Goal: Find specific page/section: Find specific page/section

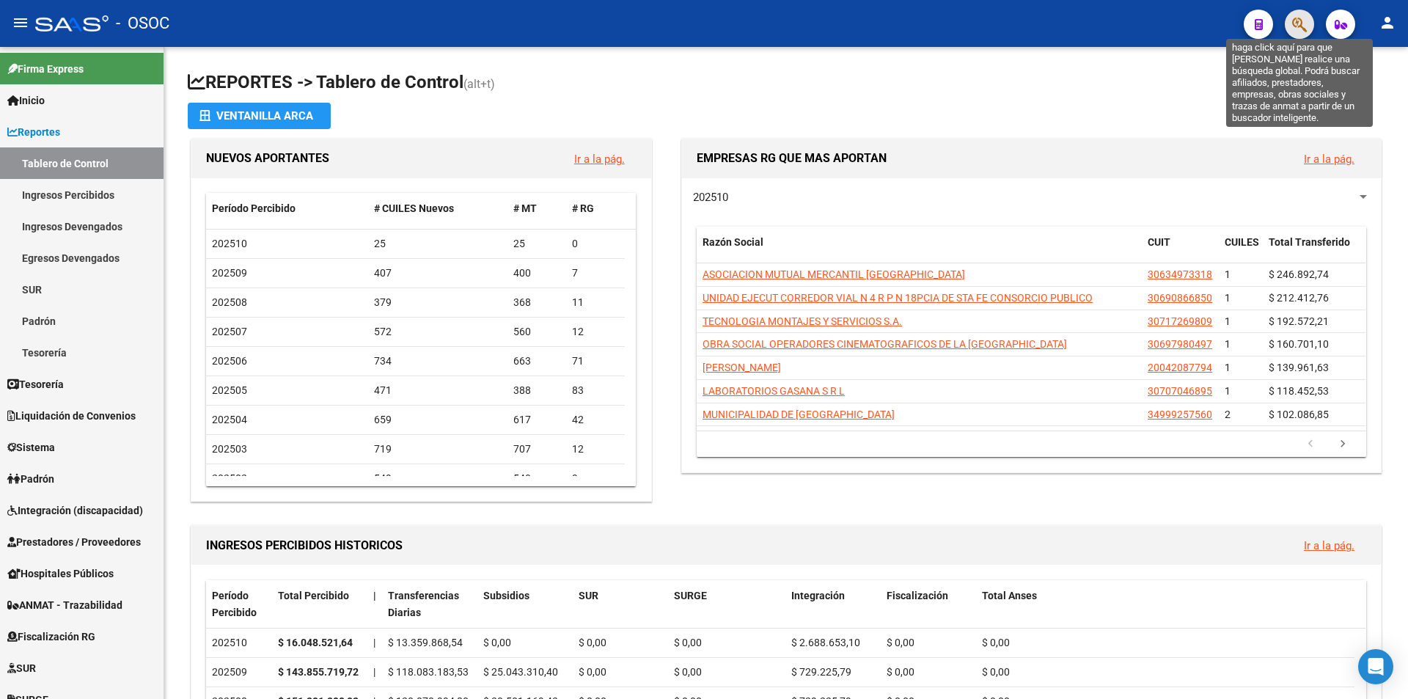
click at [1295, 25] on icon "button" at bounding box center [1299, 24] width 15 height 17
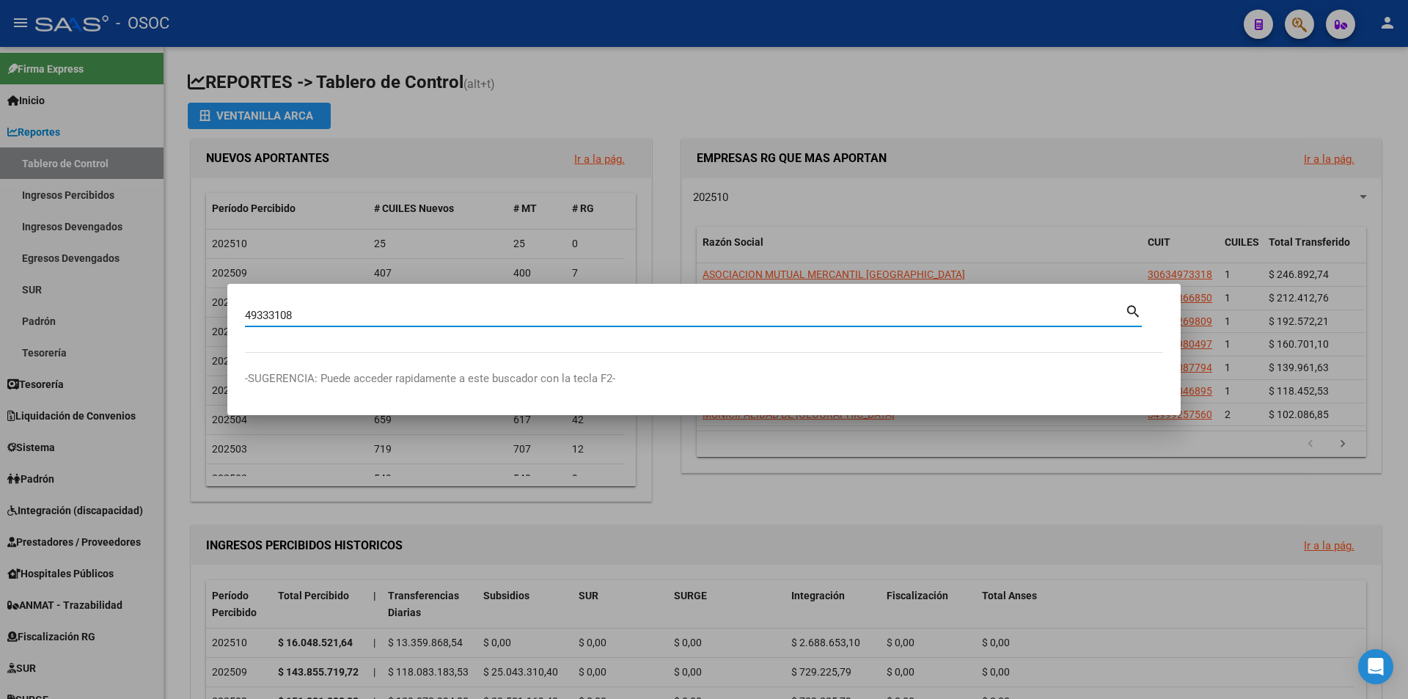
type input "49333108"
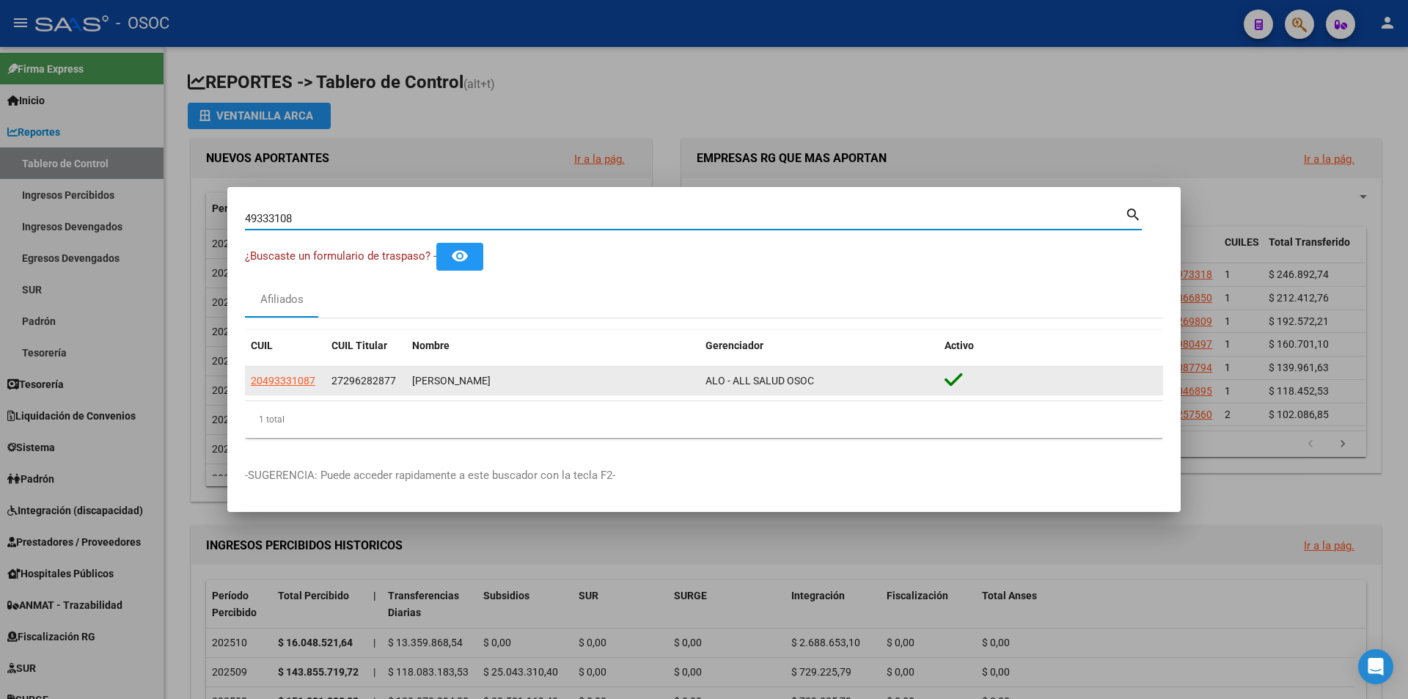
click at [262, 367] on datatable-body-cell "20493331087" at bounding box center [285, 381] width 81 height 29
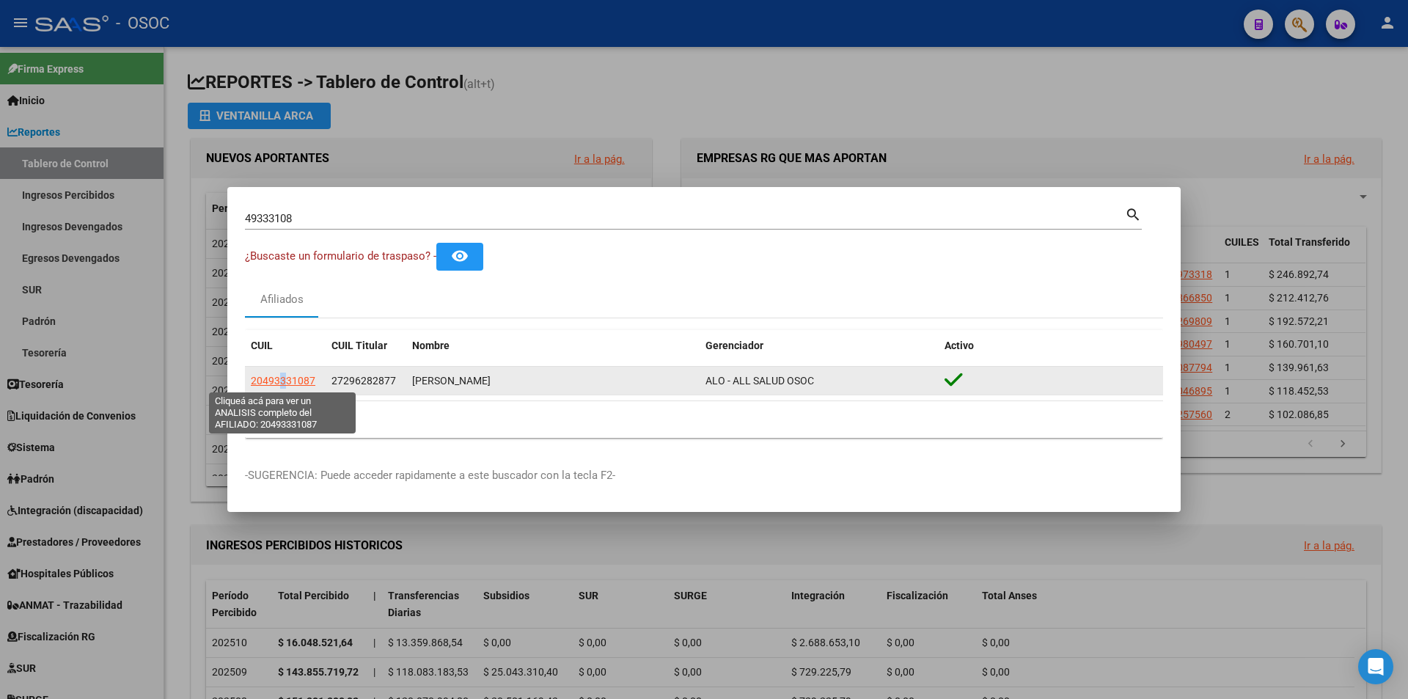
click at [284, 386] on span "20493331087" at bounding box center [283, 381] width 65 height 12
copy span "3"
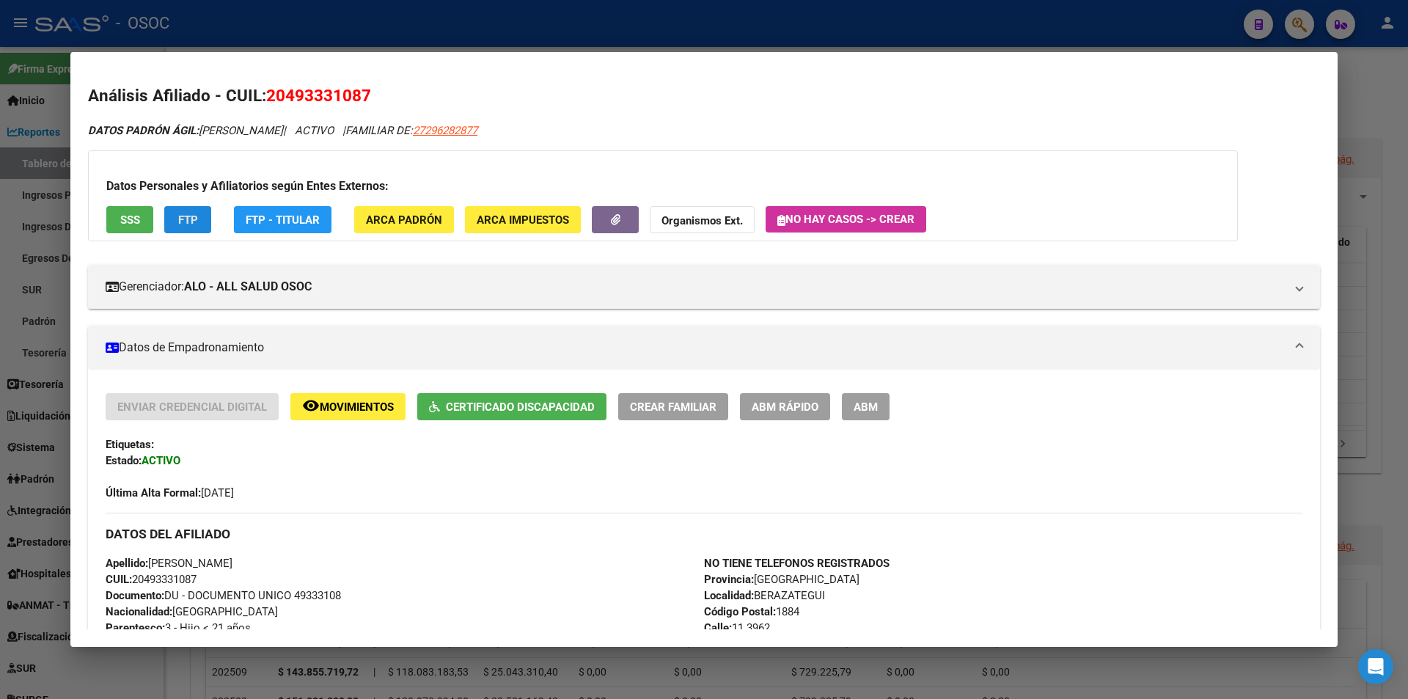
click at [183, 226] on span "FTP" at bounding box center [188, 219] width 20 height 13
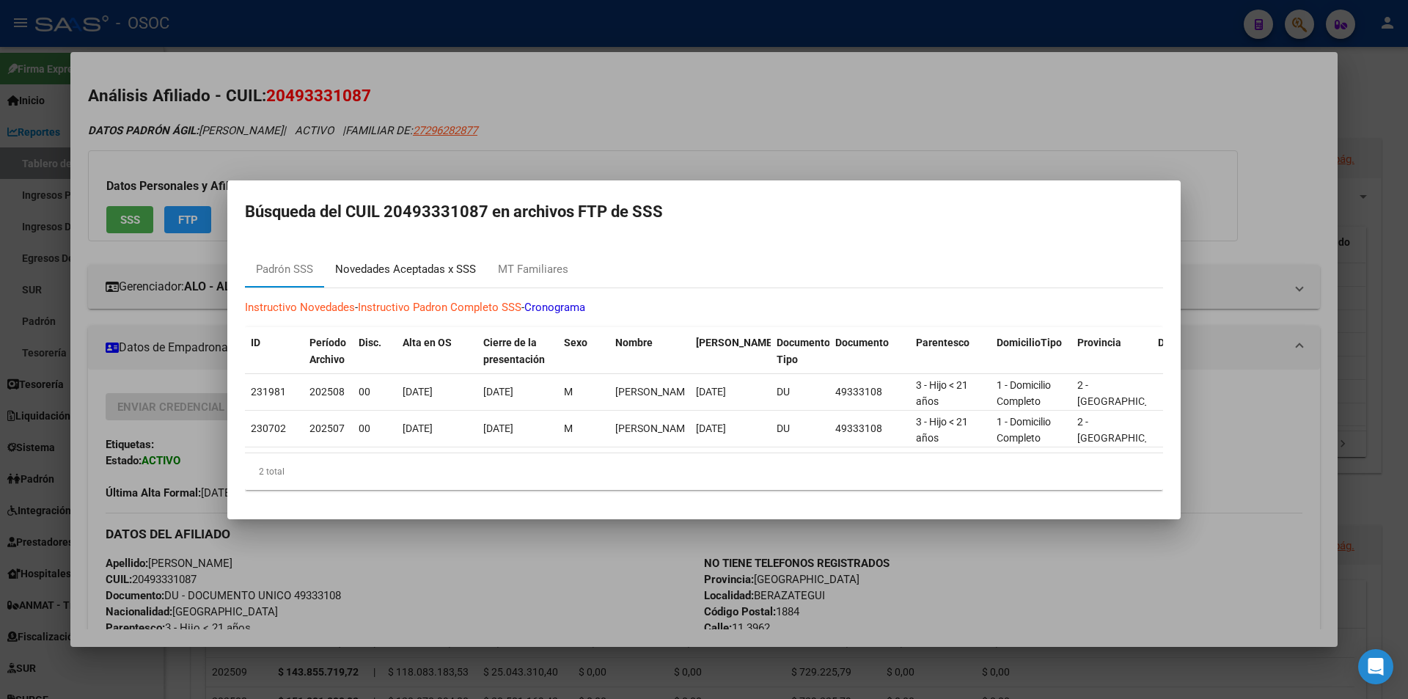
click at [428, 253] on div "Novedades Aceptadas x SSS" at bounding box center [405, 269] width 163 height 35
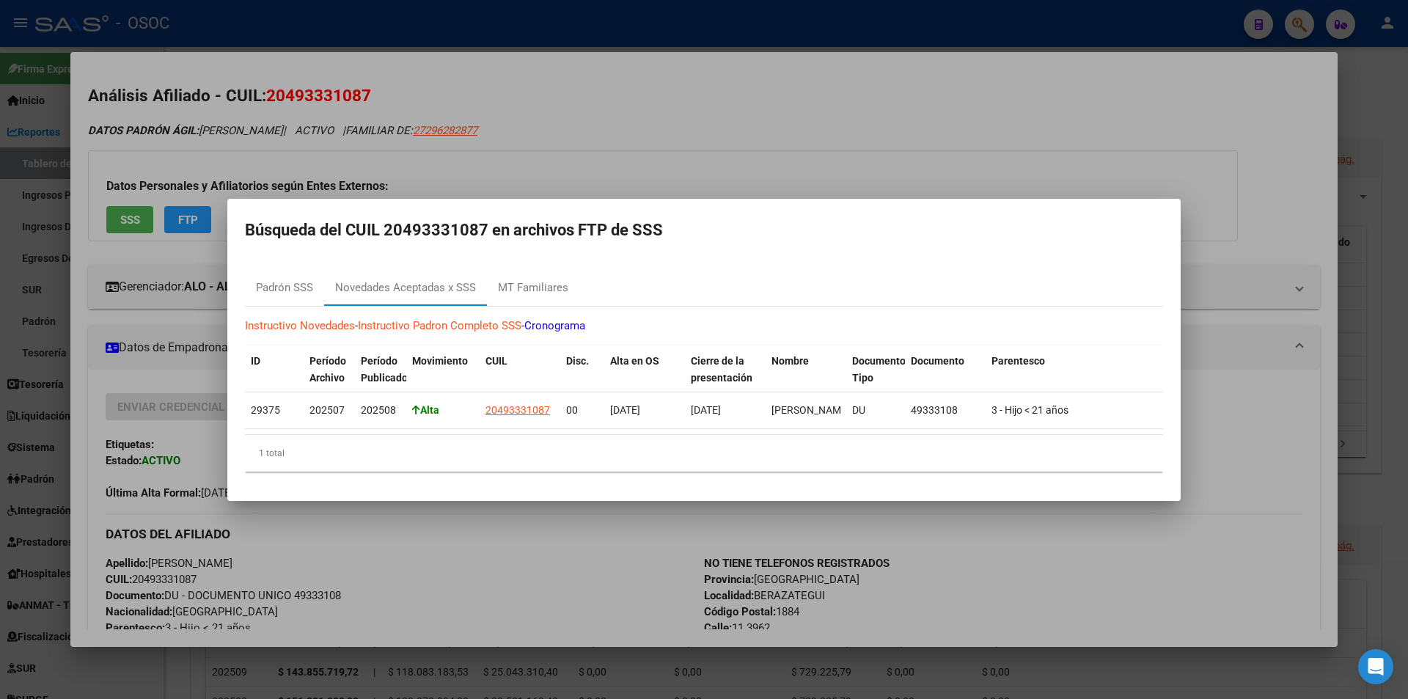
click at [466, 512] on div at bounding box center [704, 349] width 1408 height 699
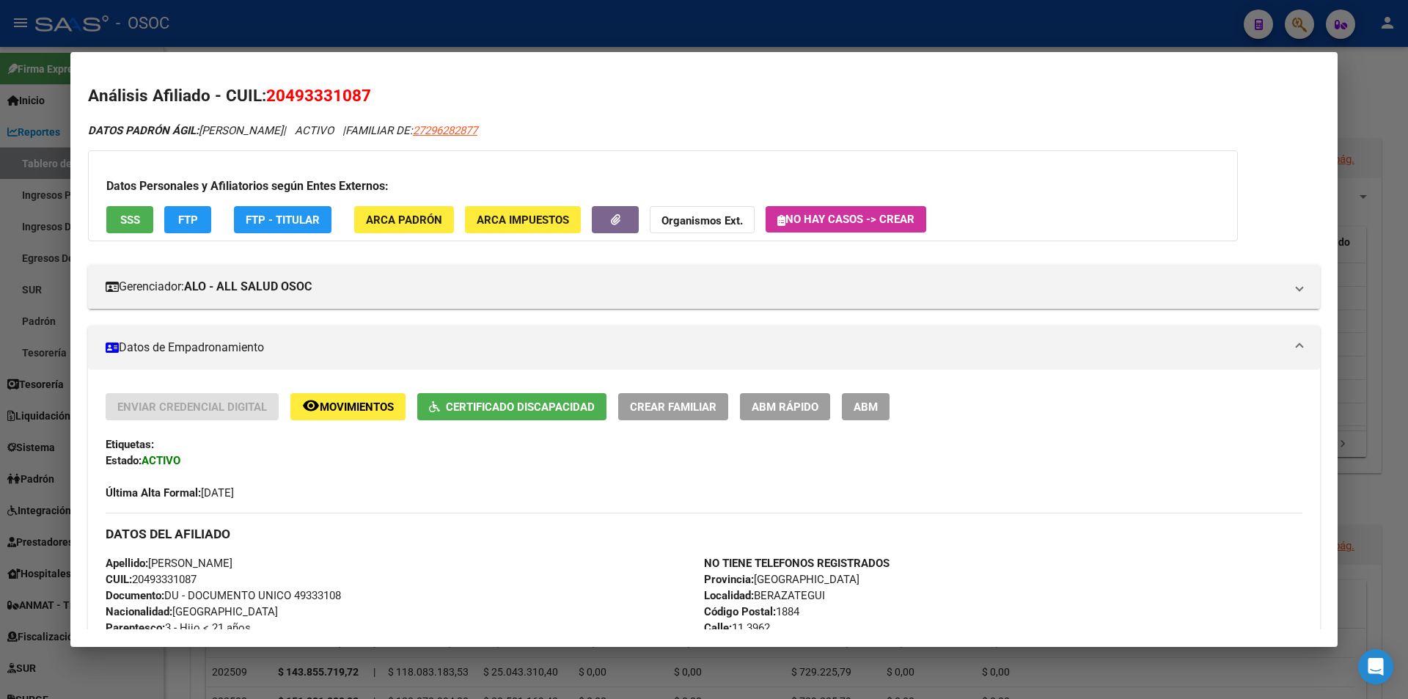
click at [148, 211] on button "SSS" at bounding box center [129, 219] width 47 height 27
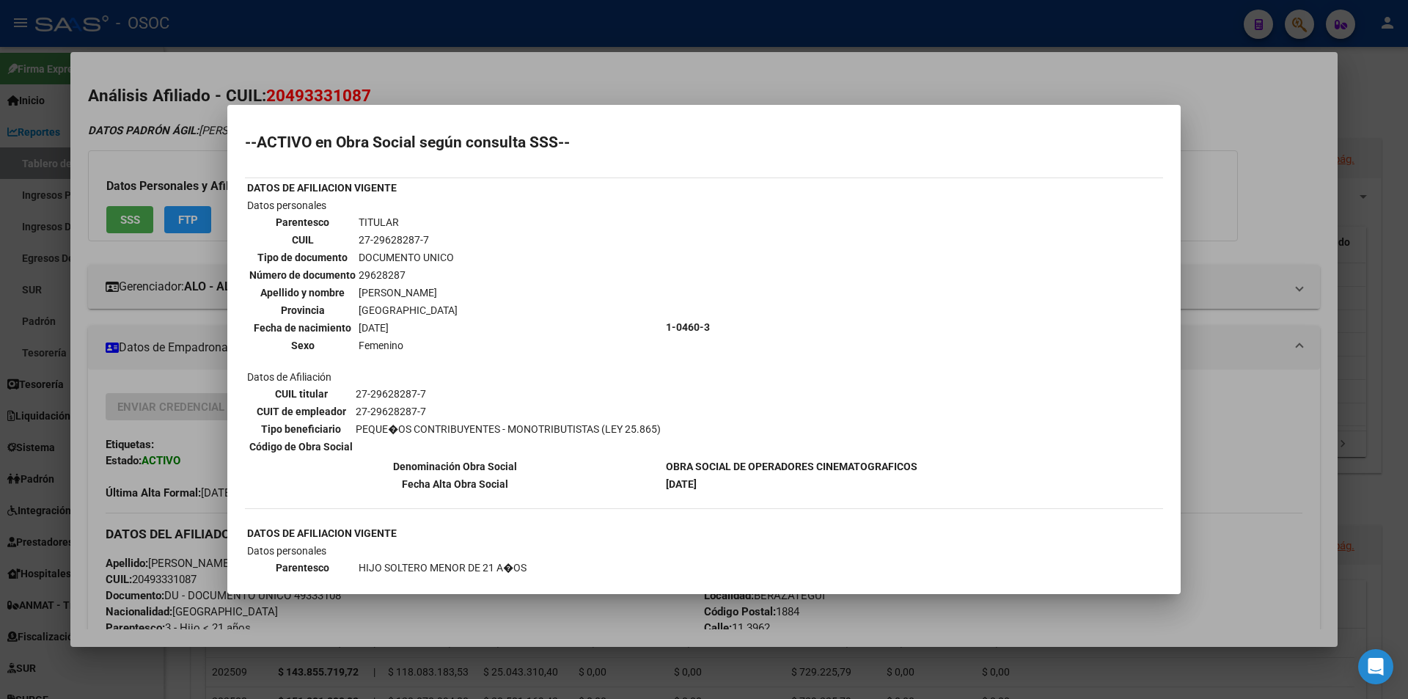
click at [582, 602] on div at bounding box center [704, 349] width 1408 height 699
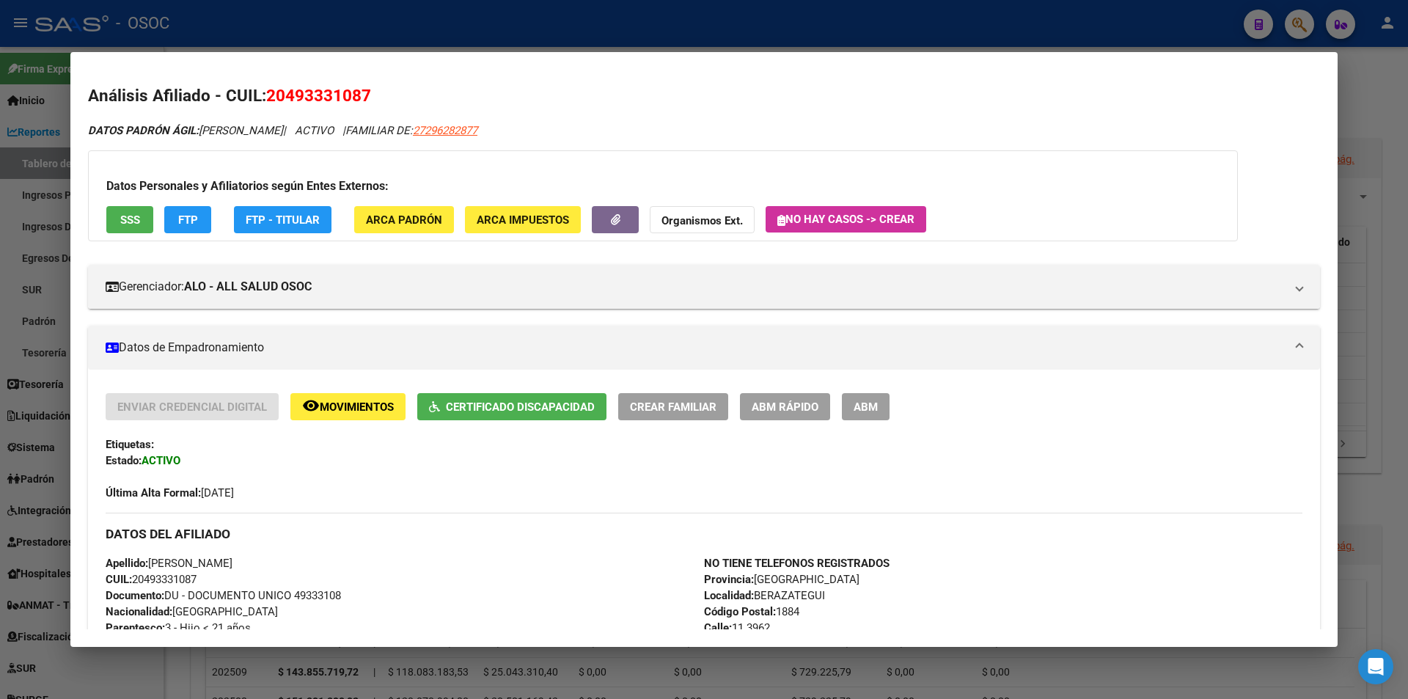
click at [347, 31] on div at bounding box center [704, 349] width 1408 height 699
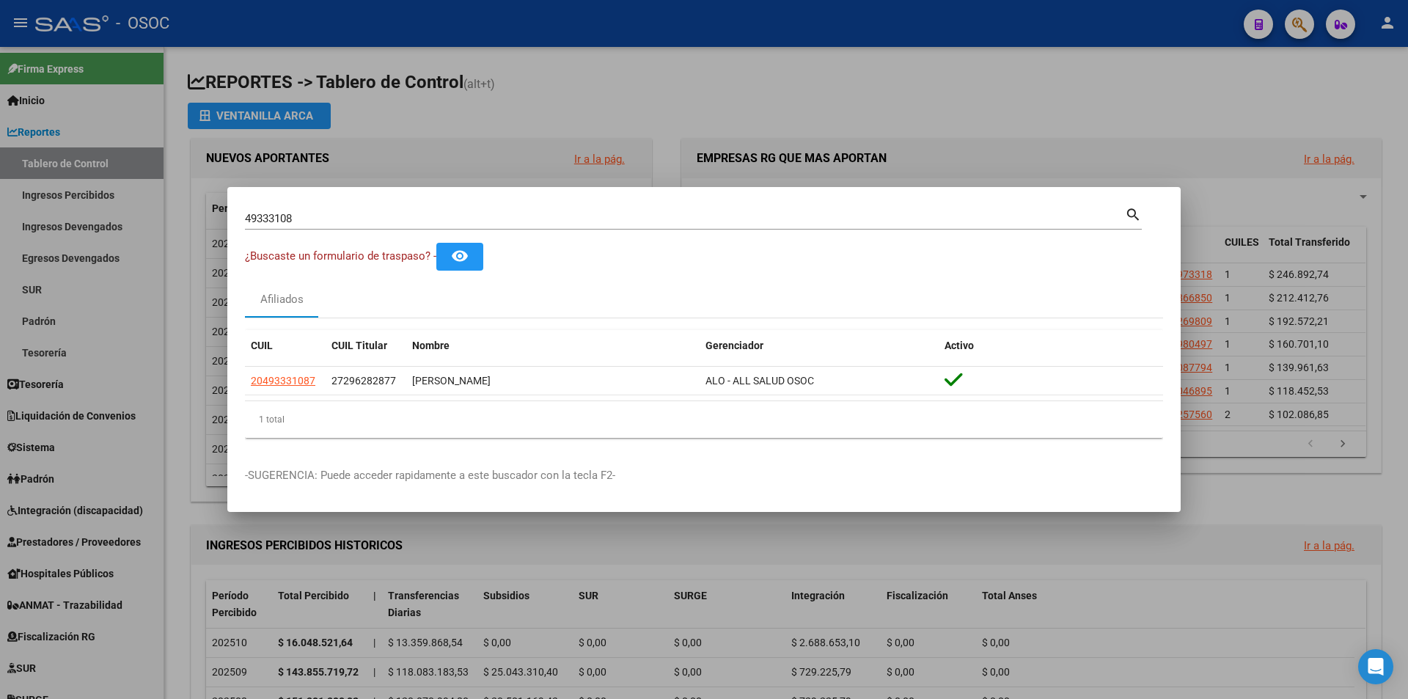
click at [347, 31] on div at bounding box center [704, 349] width 1408 height 699
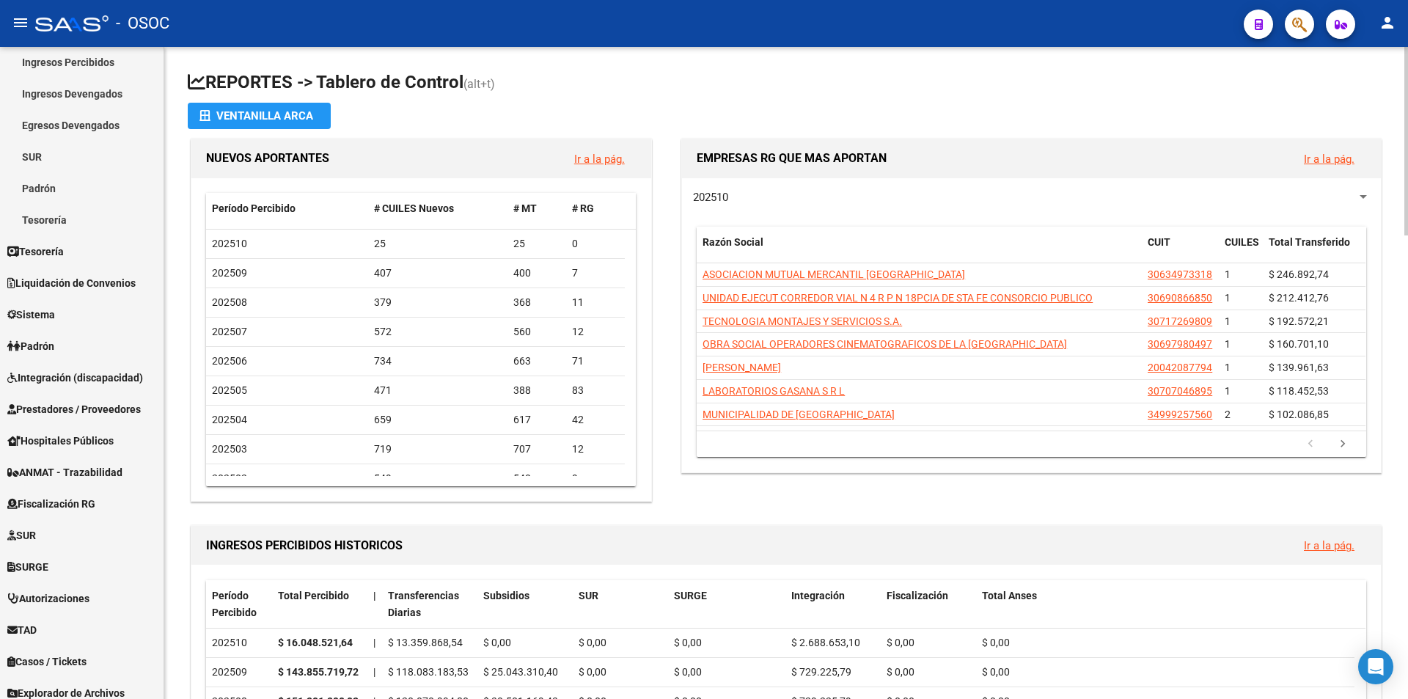
scroll to position [205, 0]
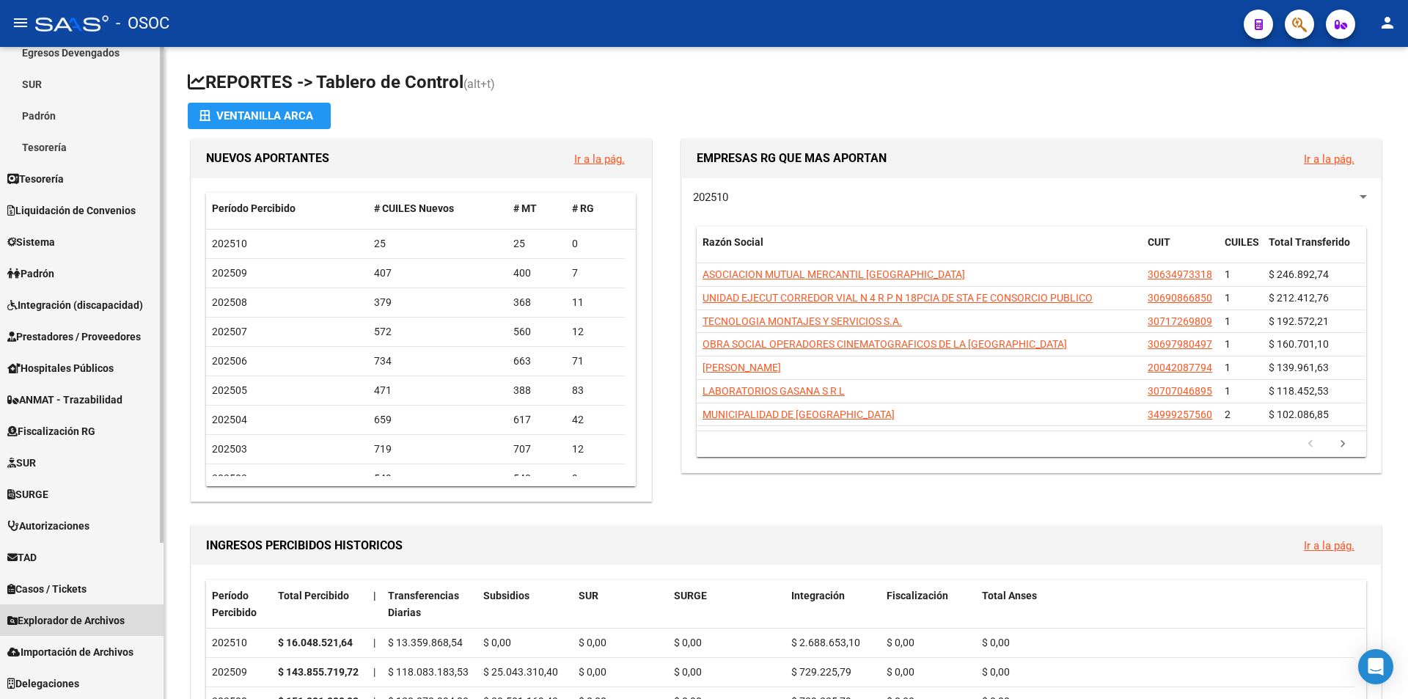
click at [77, 614] on span "Explorador de Archivos" at bounding box center [65, 620] width 117 height 16
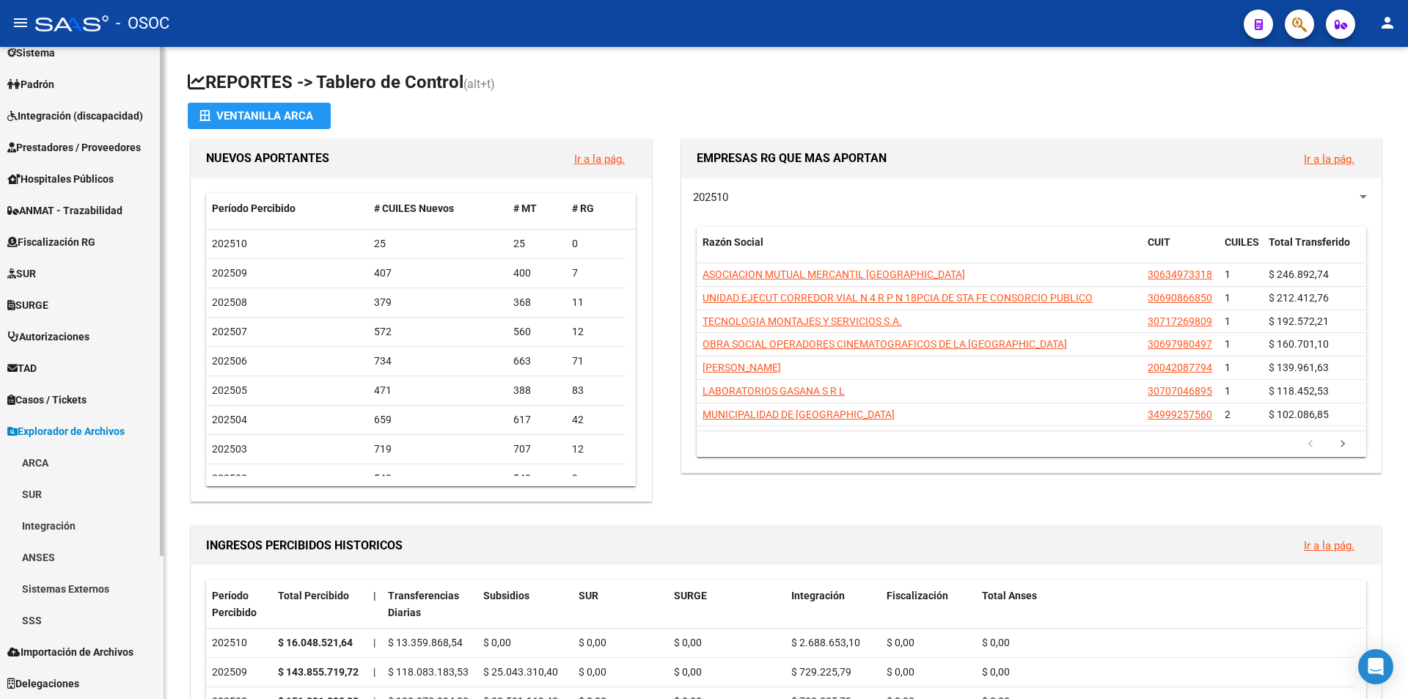
scroll to position [174, 0]
click at [71, 601] on link "Sistemas Externos" at bounding box center [82, 589] width 164 height 32
click at [82, 587] on link "Sistemas Externos" at bounding box center [82, 589] width 164 height 32
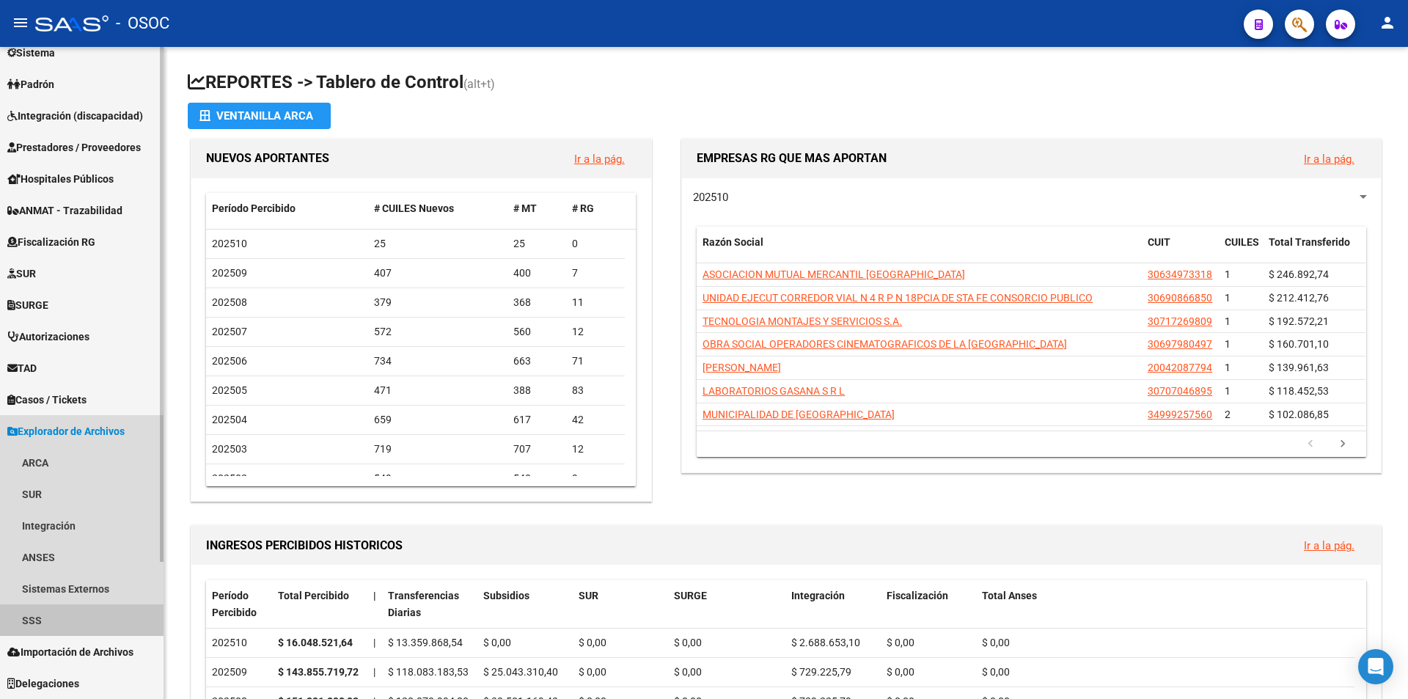
click at [82, 632] on link "SSS" at bounding box center [82, 620] width 164 height 32
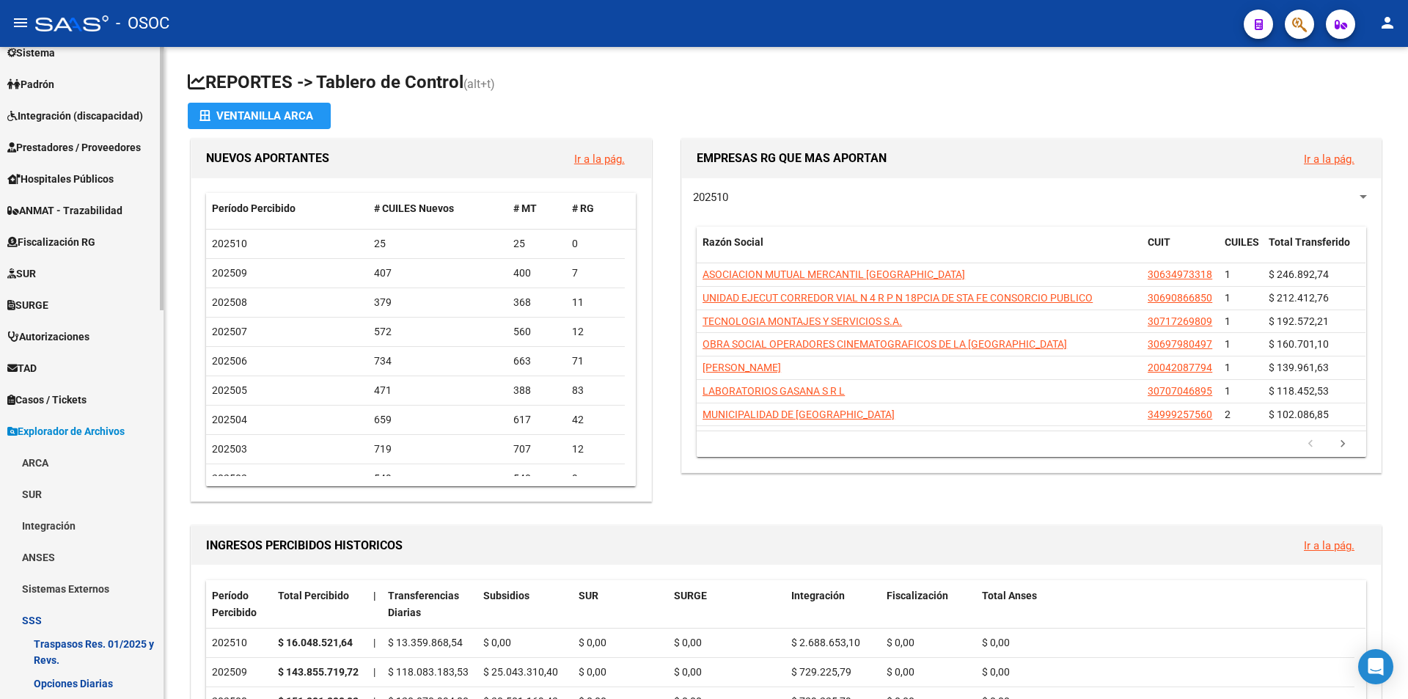
scroll to position [687, 0]
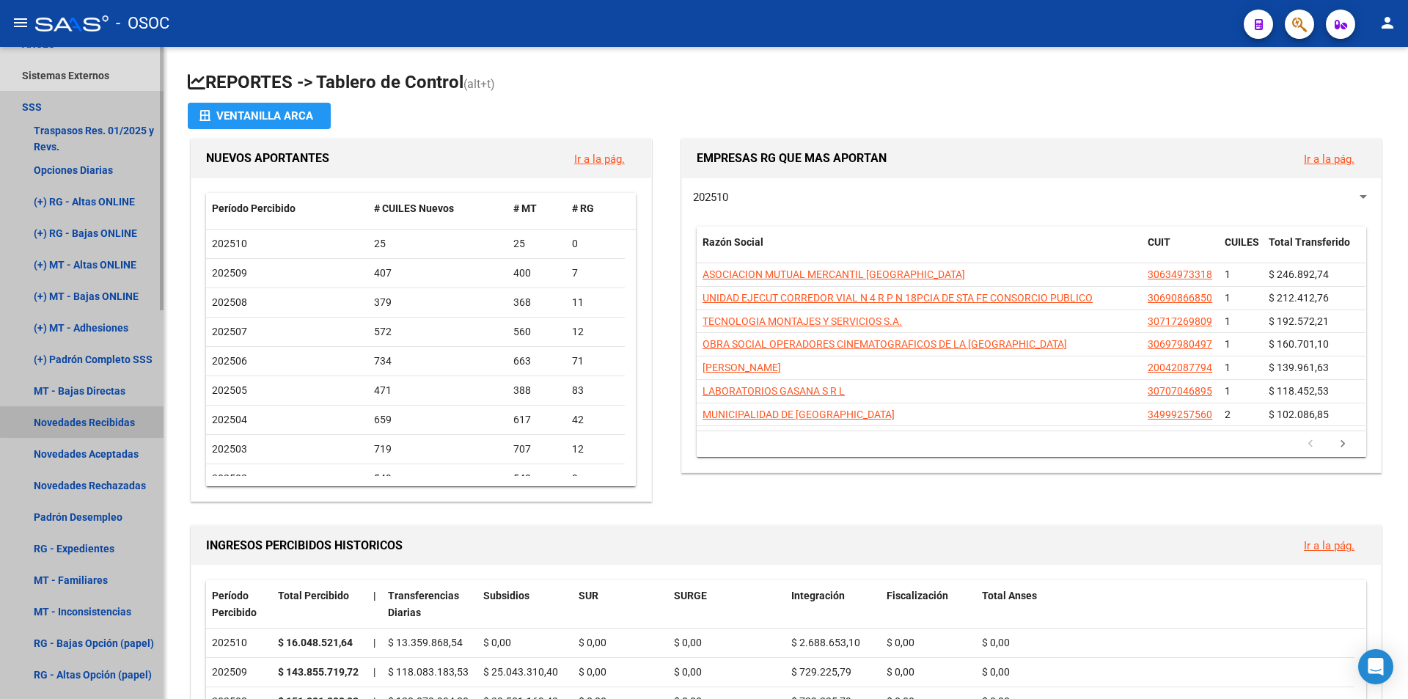
click at [100, 409] on link "Novedades Recibidas" at bounding box center [82, 422] width 164 height 32
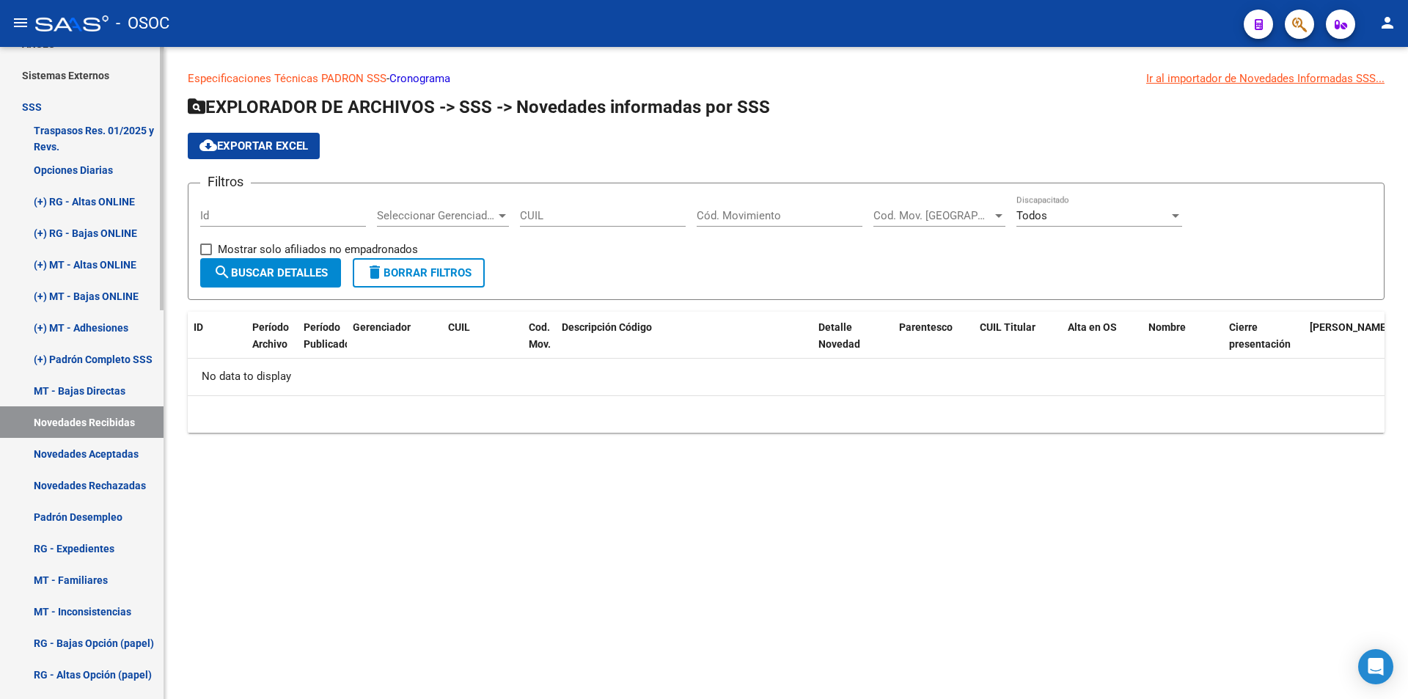
click at [114, 468] on link "Novedades Aceptadas" at bounding box center [82, 454] width 164 height 32
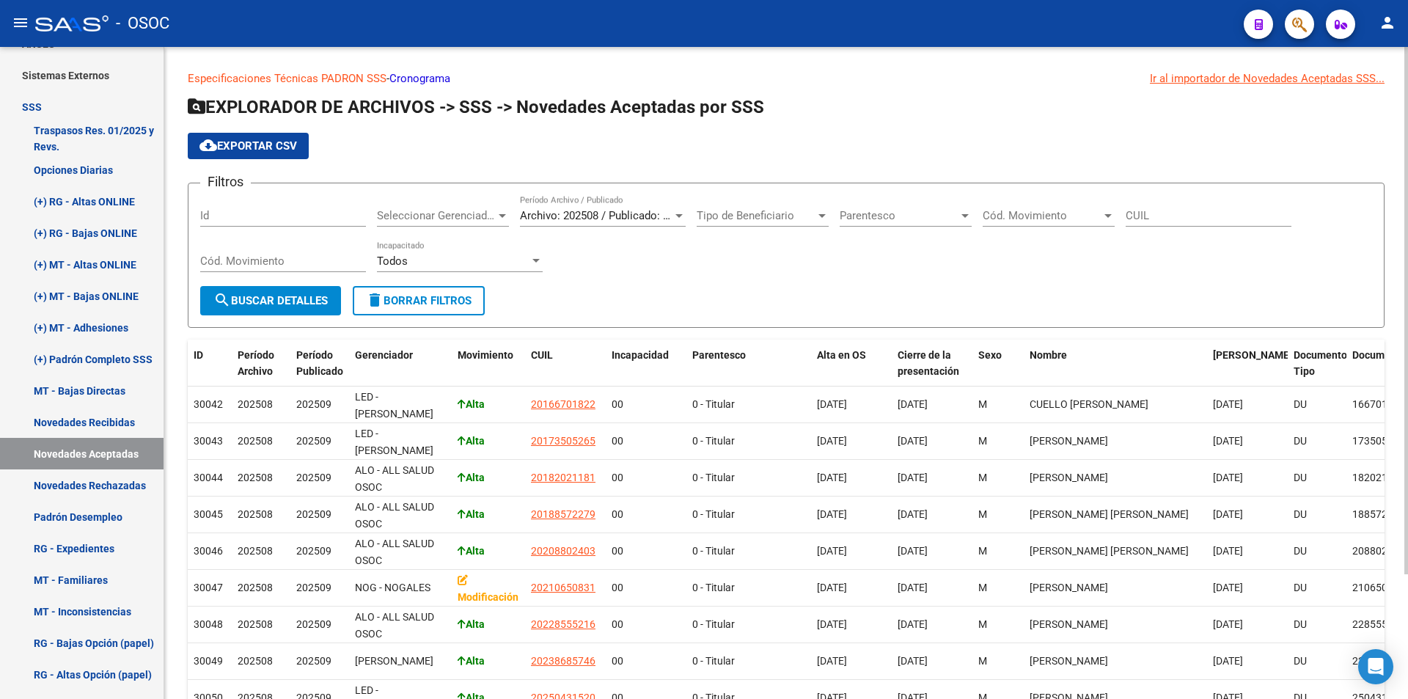
click at [603, 207] on div "Archivo: 202508 / Publicado: 202509 Período Archivo / Publicado" at bounding box center [603, 211] width 166 height 32
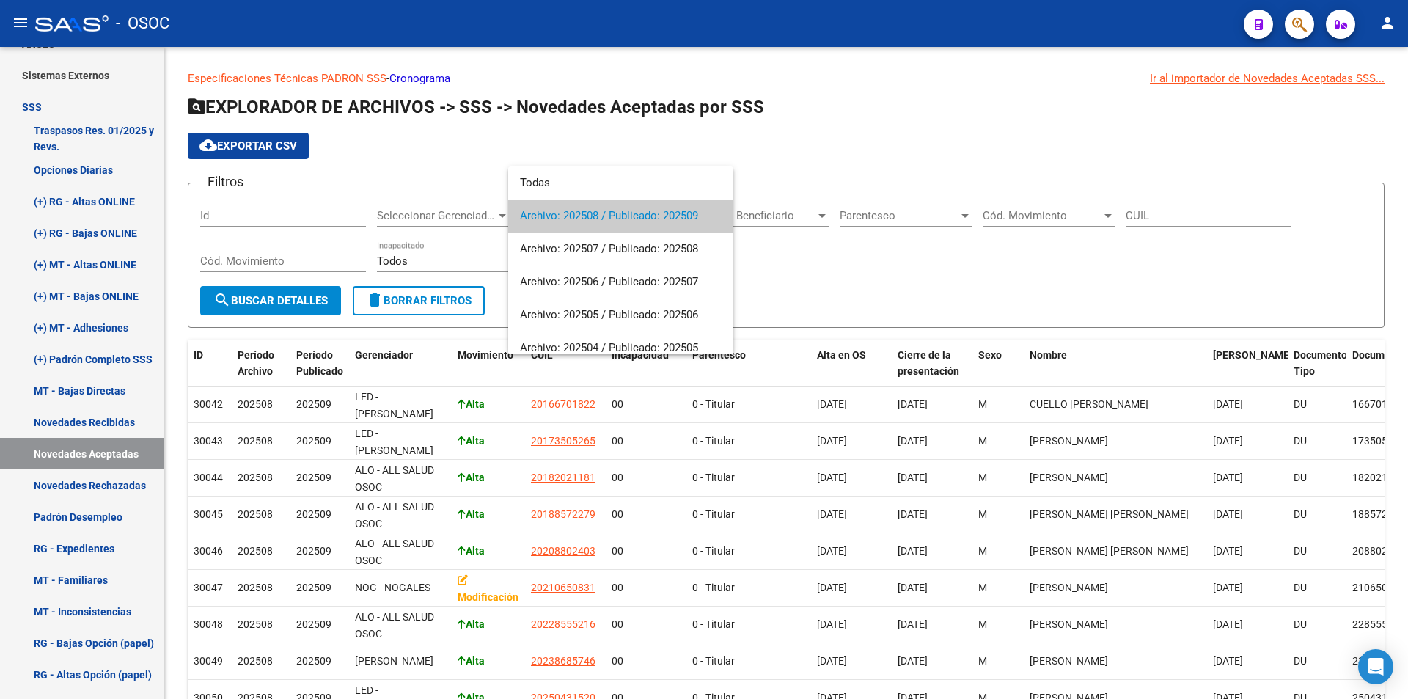
click at [883, 301] on div at bounding box center [704, 349] width 1408 height 699
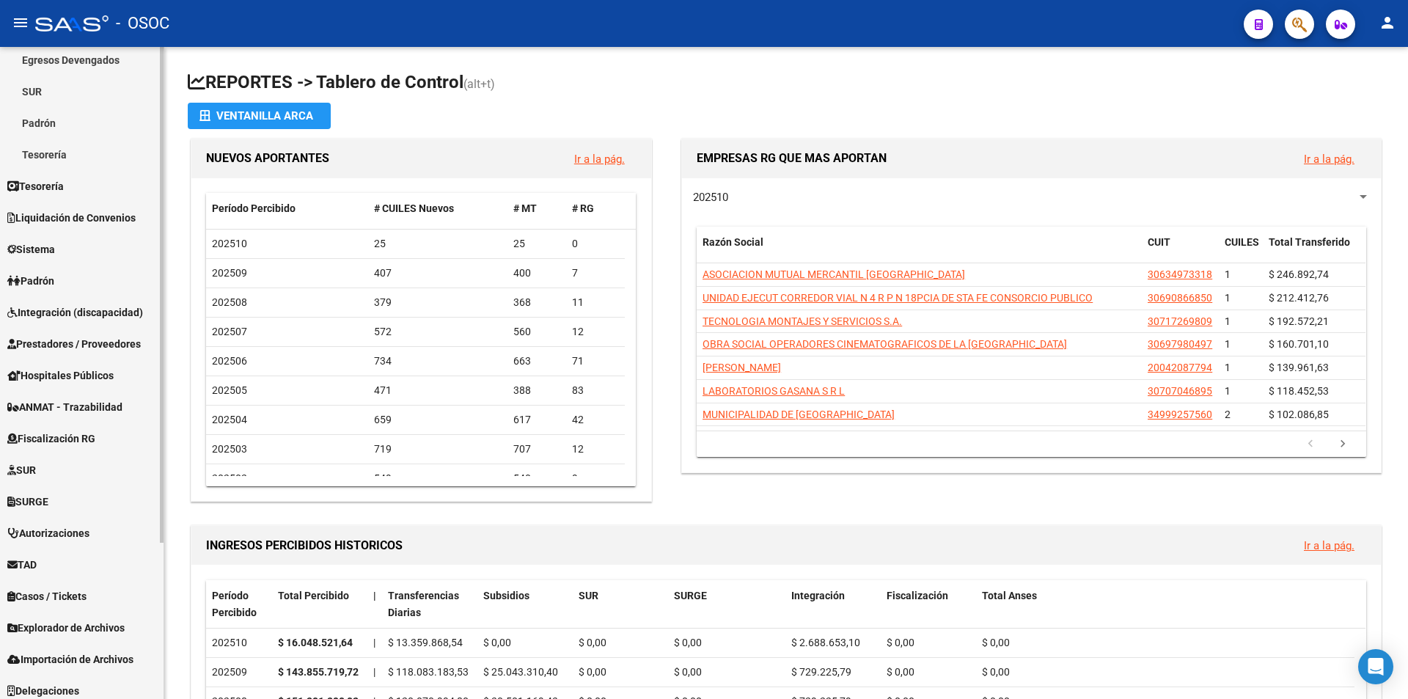
scroll to position [205, 0]
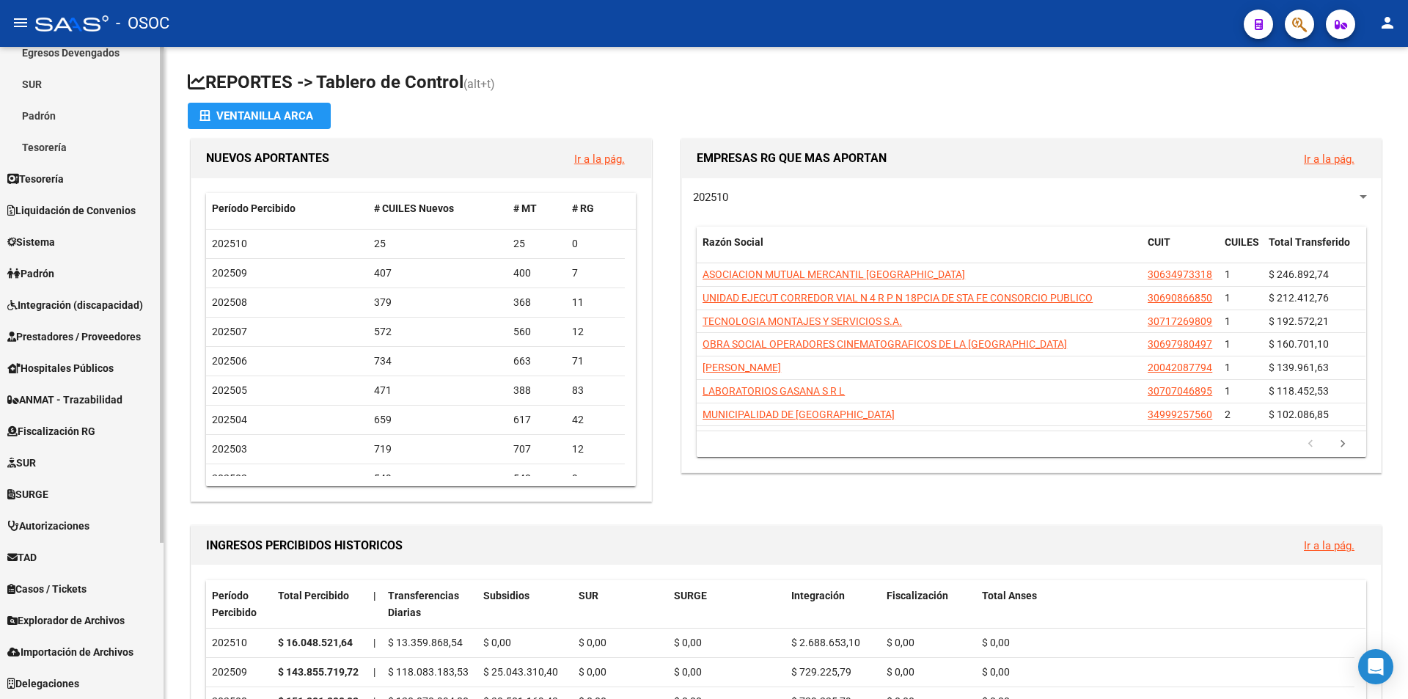
click at [70, 554] on link "TAD" at bounding box center [82, 557] width 164 height 32
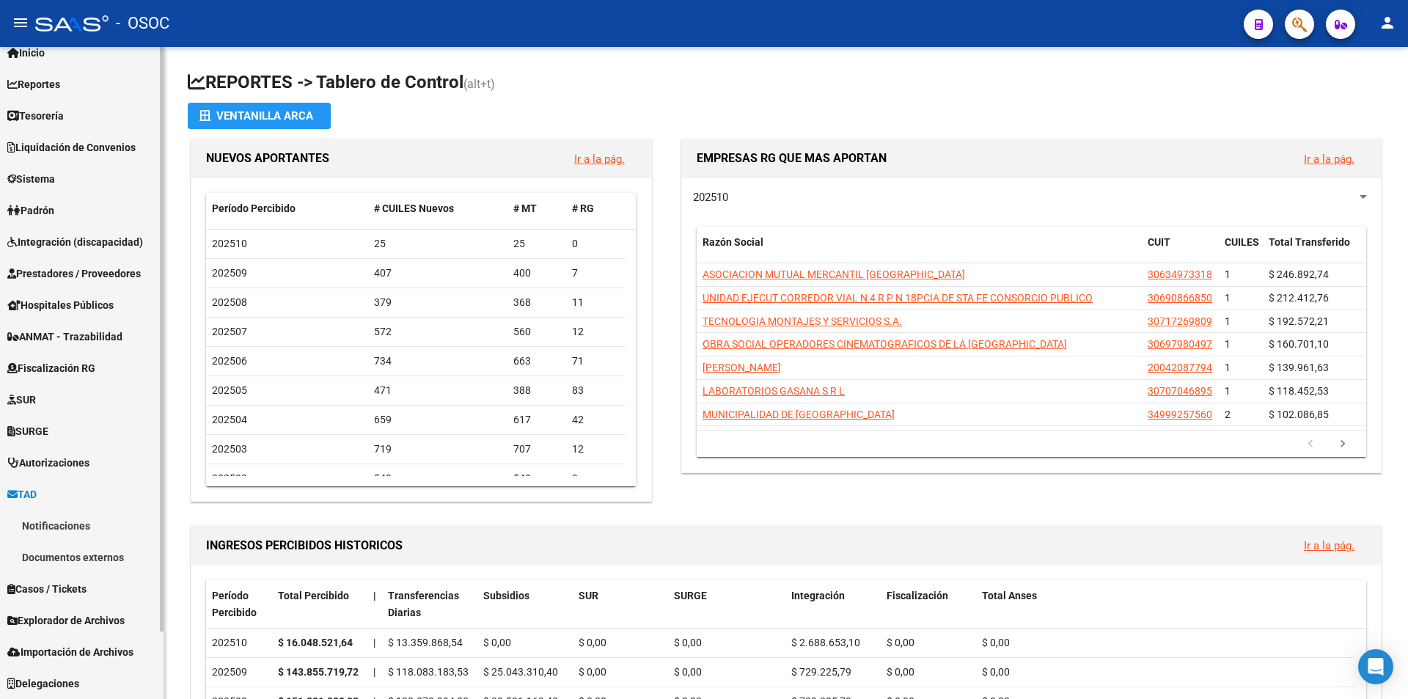
scroll to position [48, 0]
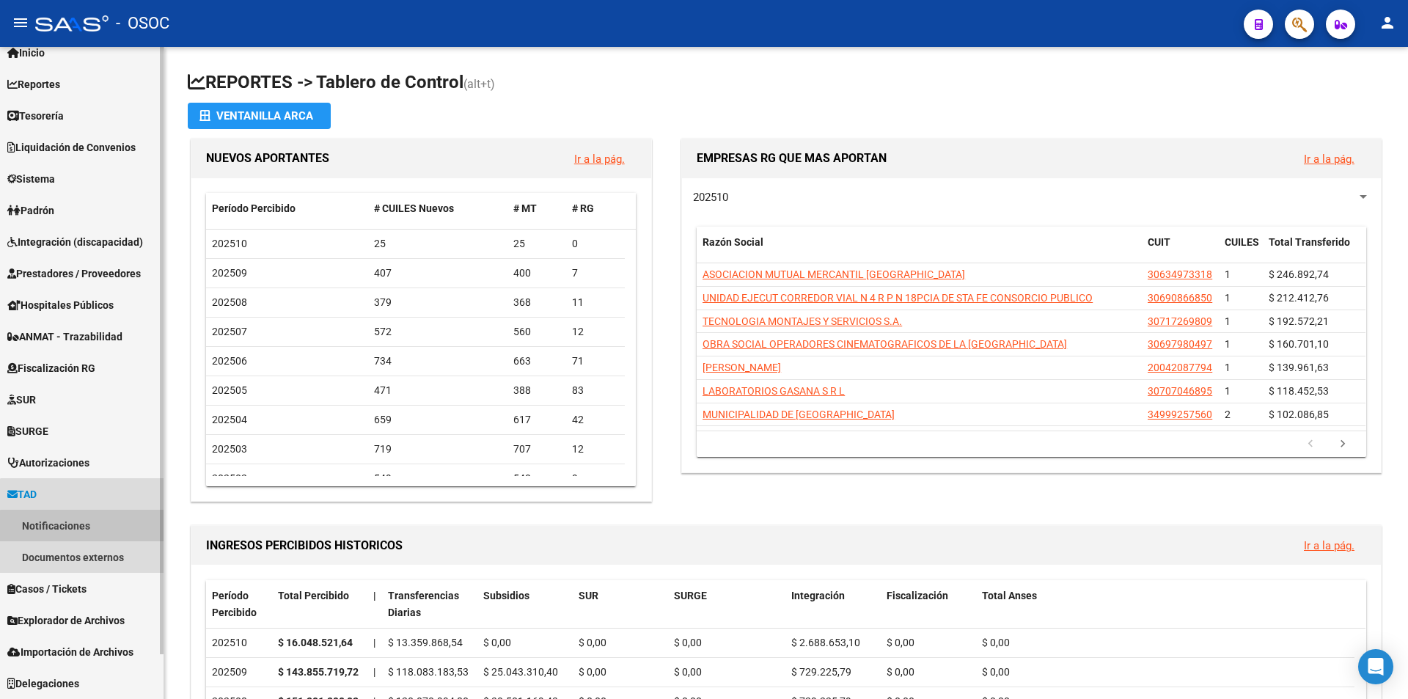
click at [88, 530] on link "Notificaciones" at bounding box center [82, 526] width 164 height 32
